Goal: Find specific page/section: Find specific page/section

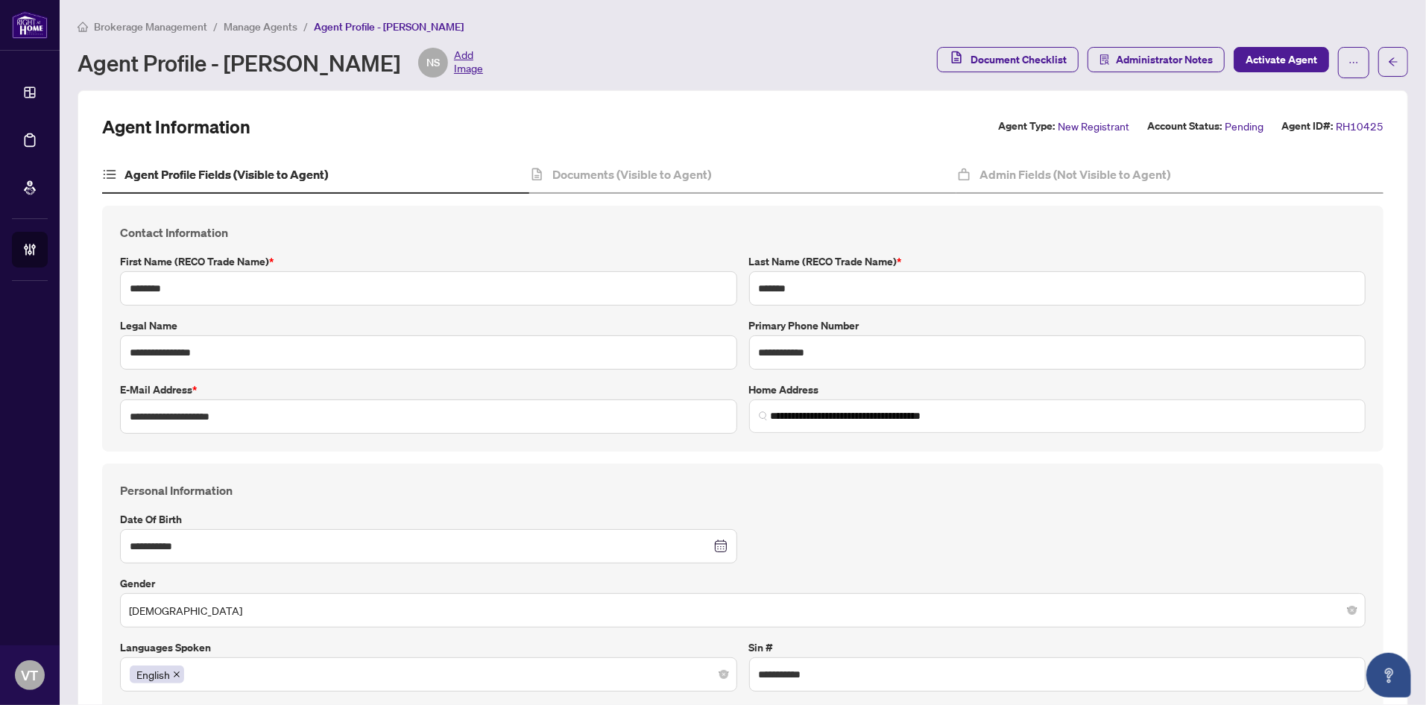
click at [263, 31] on span "Manage Agents" at bounding box center [261, 26] width 74 height 13
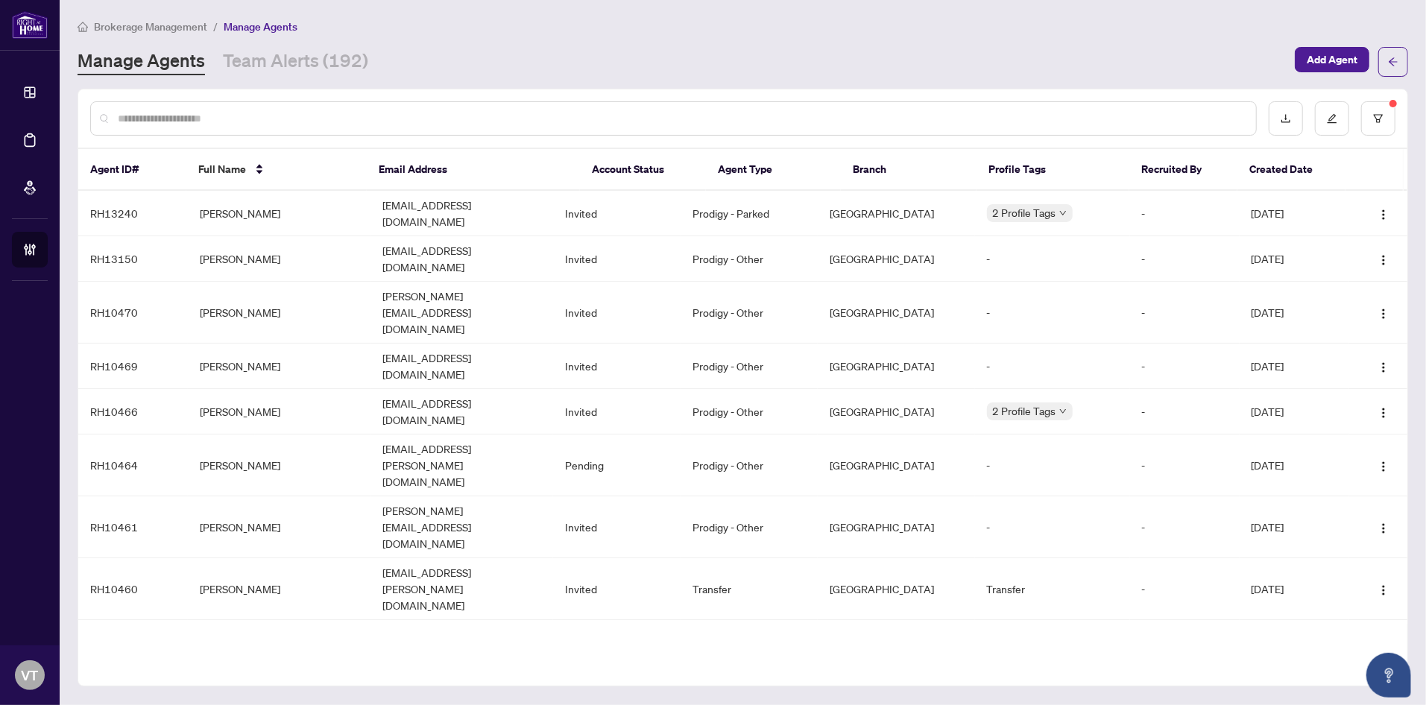
click at [378, 111] on input "text" at bounding box center [681, 118] width 1126 height 16
type input "*****"
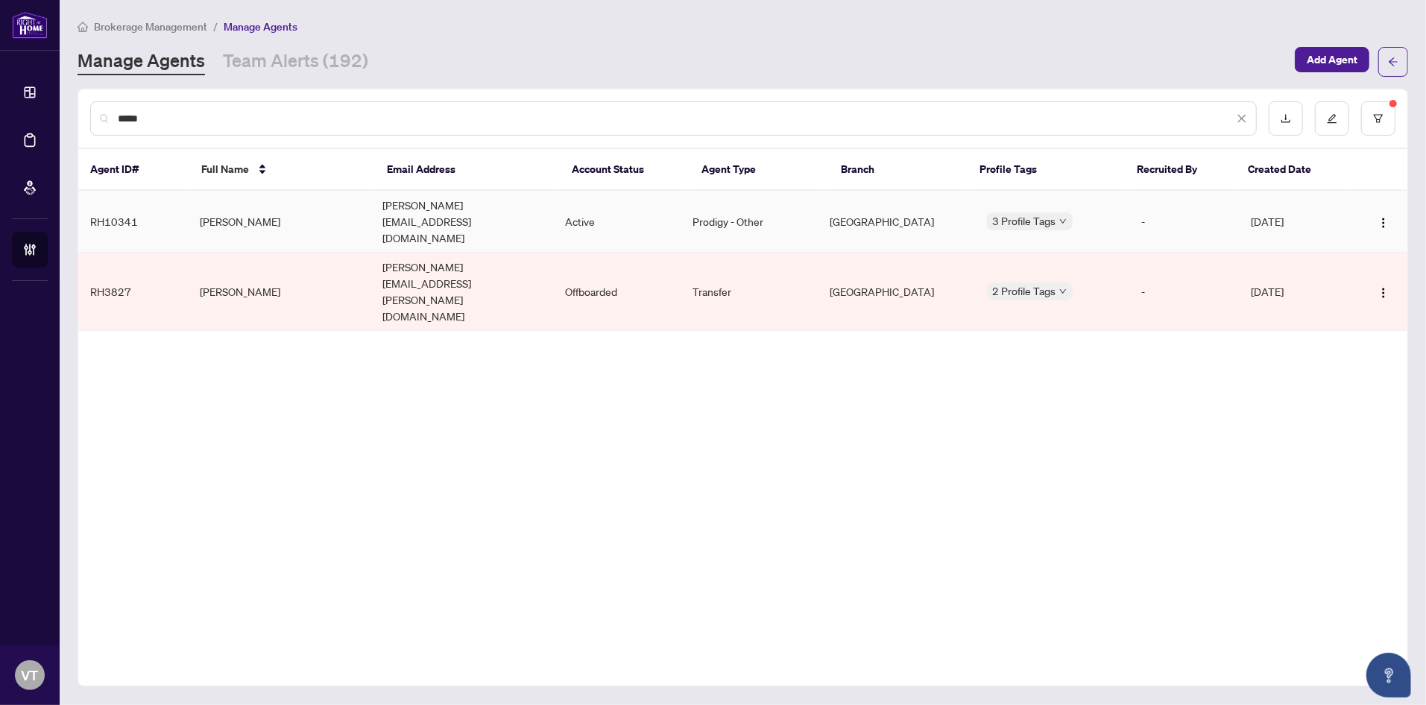
click at [271, 205] on td "[PERSON_NAME]" at bounding box center [279, 222] width 183 height 62
